Goal: Check status: Check status

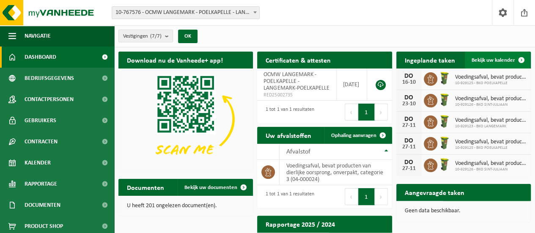
click at [485, 60] on span "Bekijk uw kalender" at bounding box center [493, 59] width 44 height 5
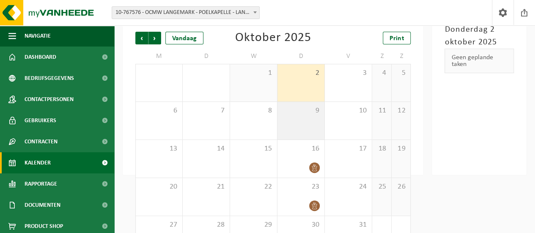
scroll to position [41, 0]
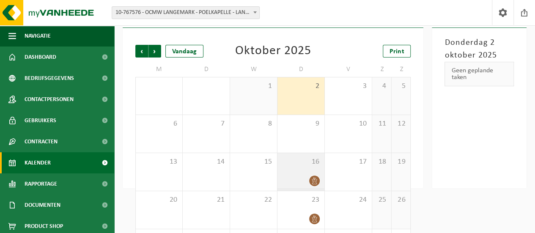
click at [316, 180] on icon at bounding box center [314, 180] width 7 height 7
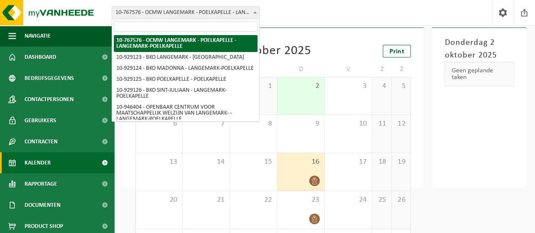
click at [211, 15] on span "10-767576 - OCMW LANGEMARK - POELKAPELLE - LANGEMARK-POELKAPELLE" at bounding box center [185, 13] width 147 height 12
click at [223, 9] on span "10-767576 - OCMW LANGEMARK - POELKAPELLE - LANGEMARK-POELKAPELLE" at bounding box center [185, 13] width 147 height 12
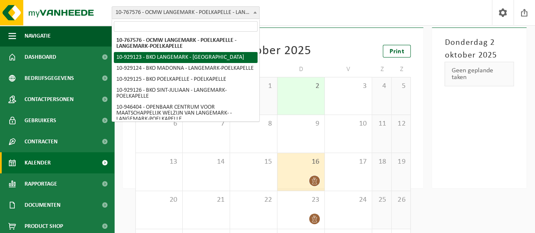
select select "133815"
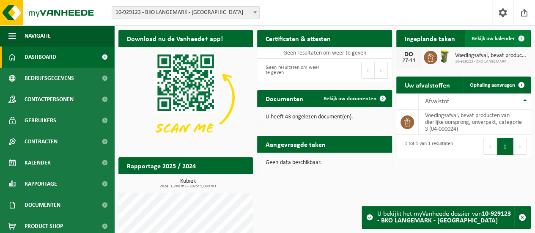
click at [499, 34] on link "Bekijk uw kalender" at bounding box center [497, 38] width 65 height 17
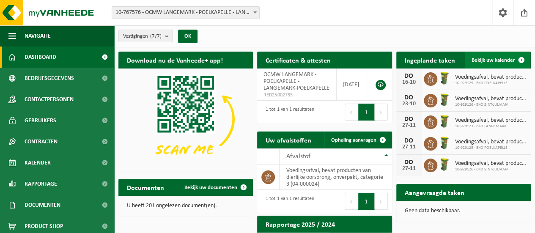
click at [489, 61] on span "Bekijk uw kalender" at bounding box center [493, 59] width 44 height 5
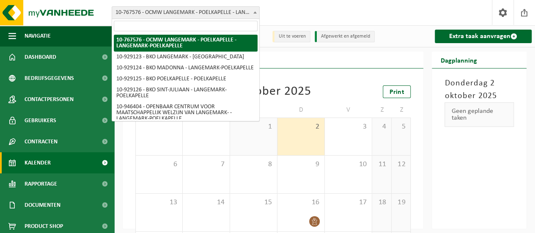
click at [190, 11] on span "10-767576 - OCMW LANGEMARK - POELKAPELLE - LANGEMARK-POELKAPELLE" at bounding box center [185, 13] width 147 height 12
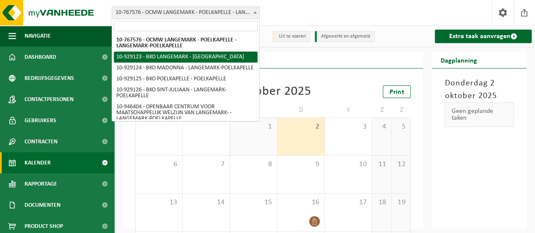
select select "133815"
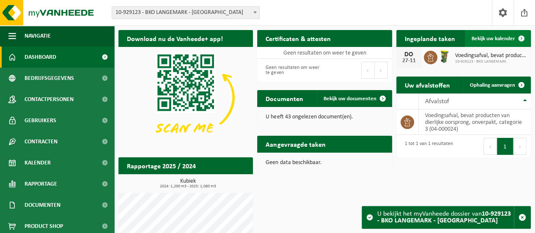
click at [499, 40] on span "Bekijk uw kalender" at bounding box center [493, 38] width 44 height 5
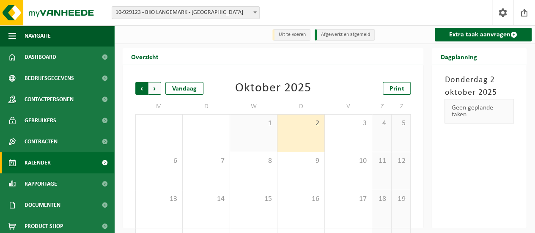
click at [155, 90] on span "Volgende" at bounding box center [154, 88] width 13 height 13
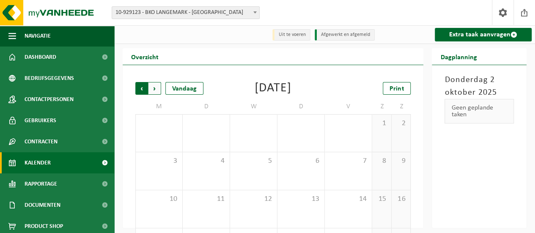
click at [153, 88] on span "Volgende" at bounding box center [154, 88] width 13 height 13
click at [199, 11] on span "10-929123 - BKO LANGEMARK - [GEOGRAPHIC_DATA]" at bounding box center [185, 13] width 147 height 12
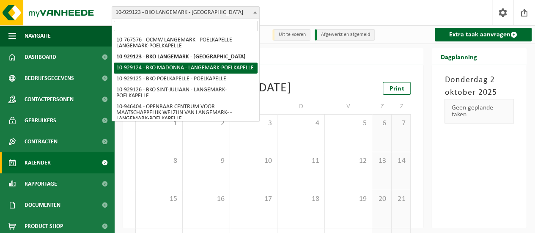
select select "133816"
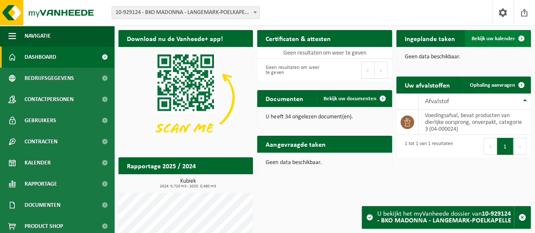
click at [505, 33] on link "Bekijk uw kalender" at bounding box center [497, 38] width 65 height 17
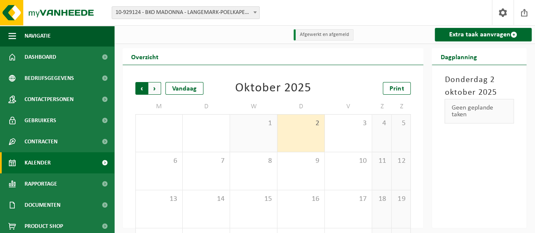
click at [153, 88] on span "Volgende" at bounding box center [154, 88] width 13 height 13
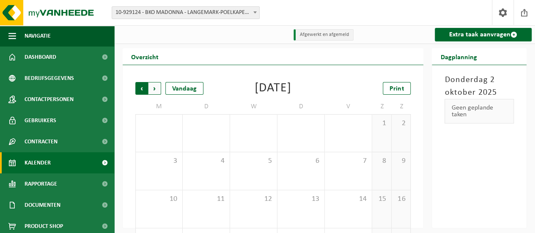
click at [156, 88] on span "Volgende" at bounding box center [154, 88] width 13 height 13
click at [216, 14] on span "10-929124 - BKO MADONNA - LANGEMARK-POELKAPELLE" at bounding box center [185, 13] width 147 height 12
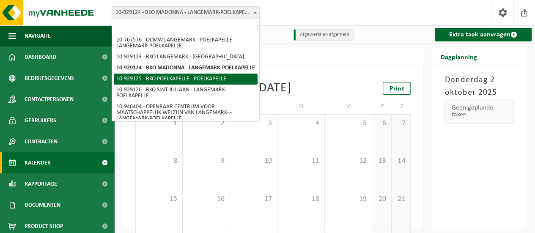
select select "133817"
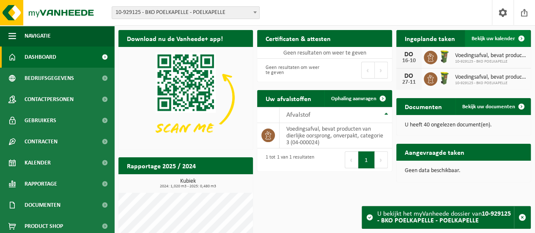
click at [489, 36] on span "Bekijk uw kalender" at bounding box center [493, 38] width 44 height 5
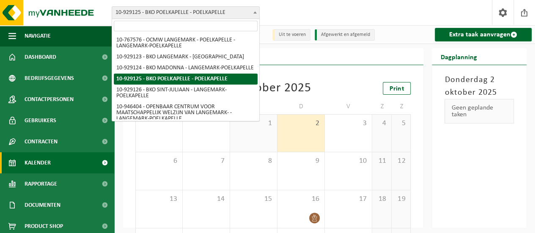
click at [229, 11] on span "10-929125 - BKO POELKAPELLE - POELKAPELLE" at bounding box center [185, 13] width 147 height 12
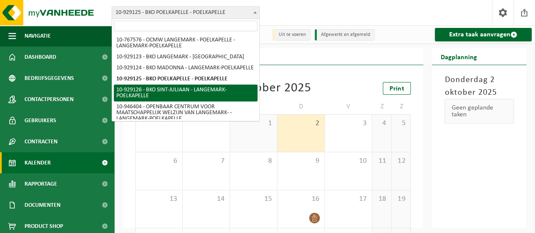
select select "133818"
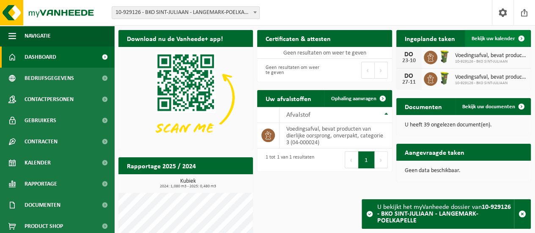
click at [488, 40] on span "Bekijk uw kalender" at bounding box center [493, 38] width 44 height 5
